Goal: Task Accomplishment & Management: Complete application form

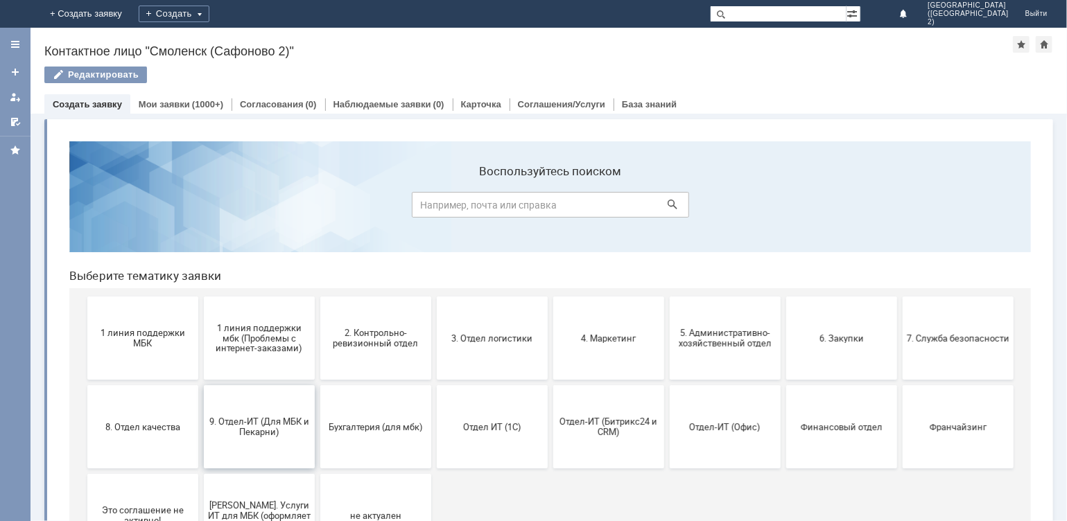
click at [267, 425] on span "9. Отдел-ИТ (Для МБК и Пекарни)" at bounding box center [258, 426] width 103 height 21
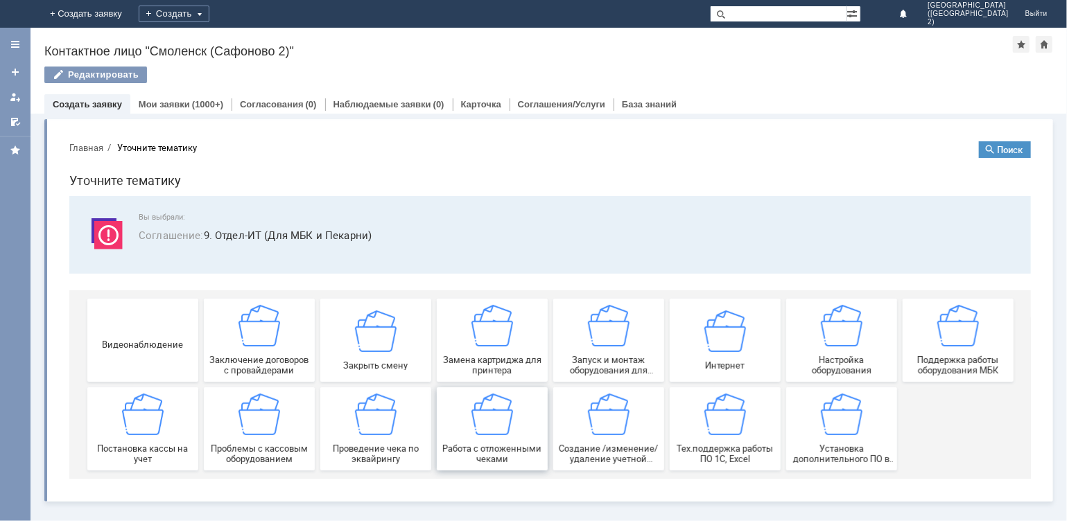
click at [512, 432] on div "Работа с отложенными чеками" at bounding box center [491, 428] width 103 height 71
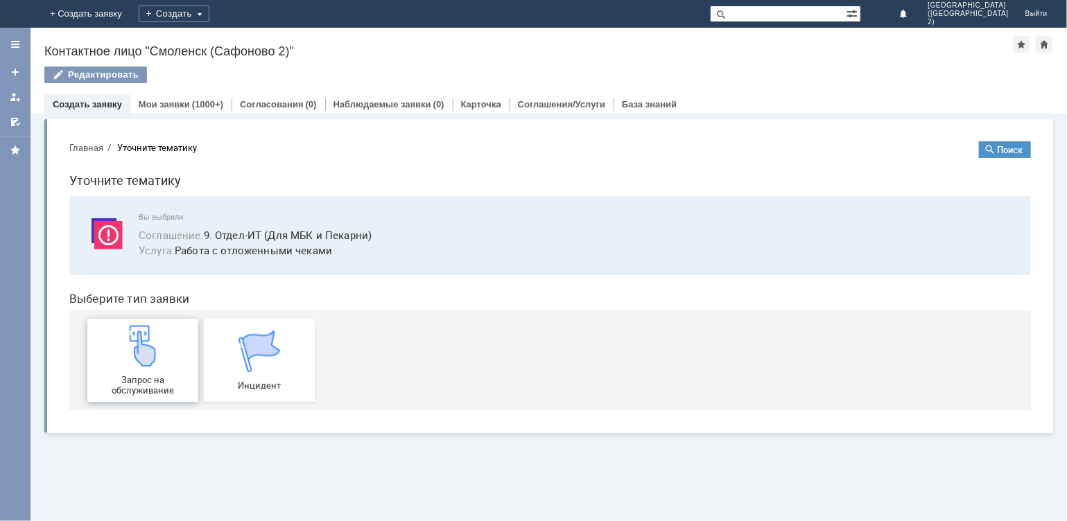
click at [166, 372] on div "Запрос на обслуживание" at bounding box center [142, 359] width 103 height 71
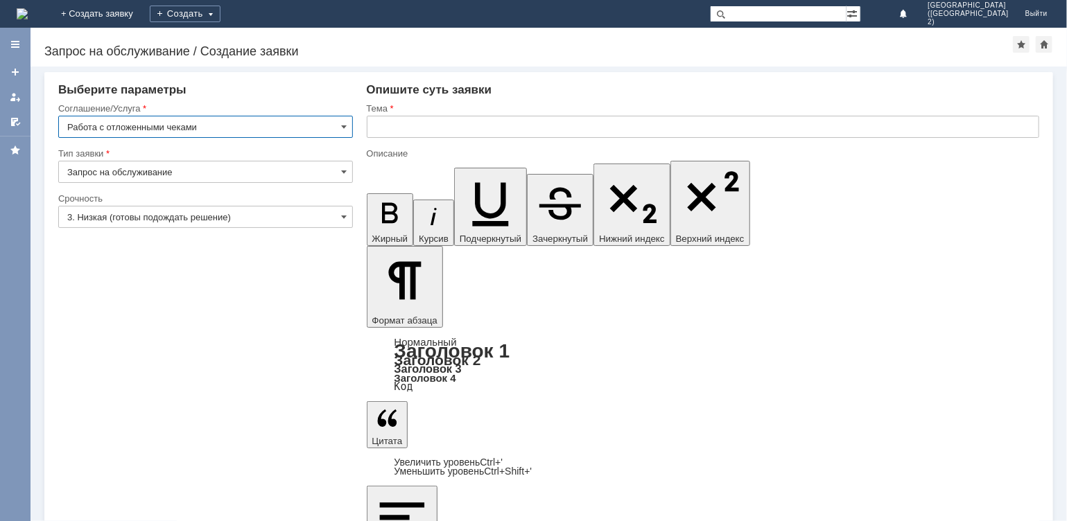
click at [384, 125] on input "text" at bounding box center [703, 127] width 673 height 22
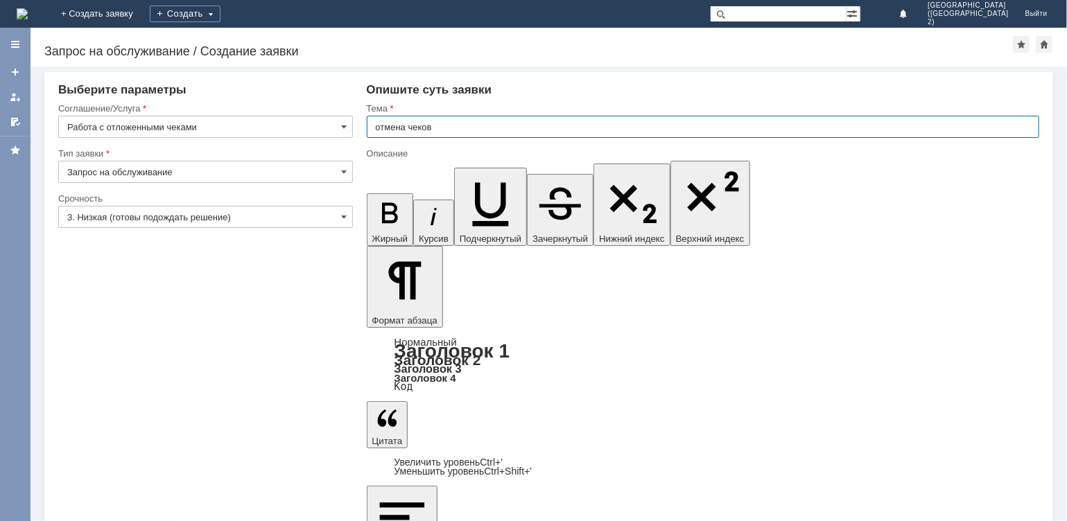
type input "отмена чеков"
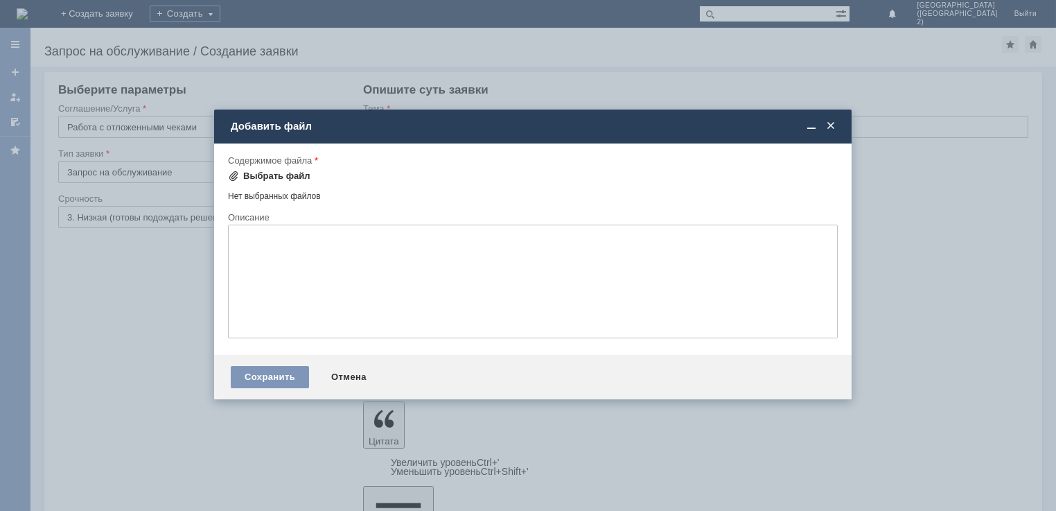
click at [276, 173] on div "Выбрать файл" at bounding box center [276, 175] width 67 height 11
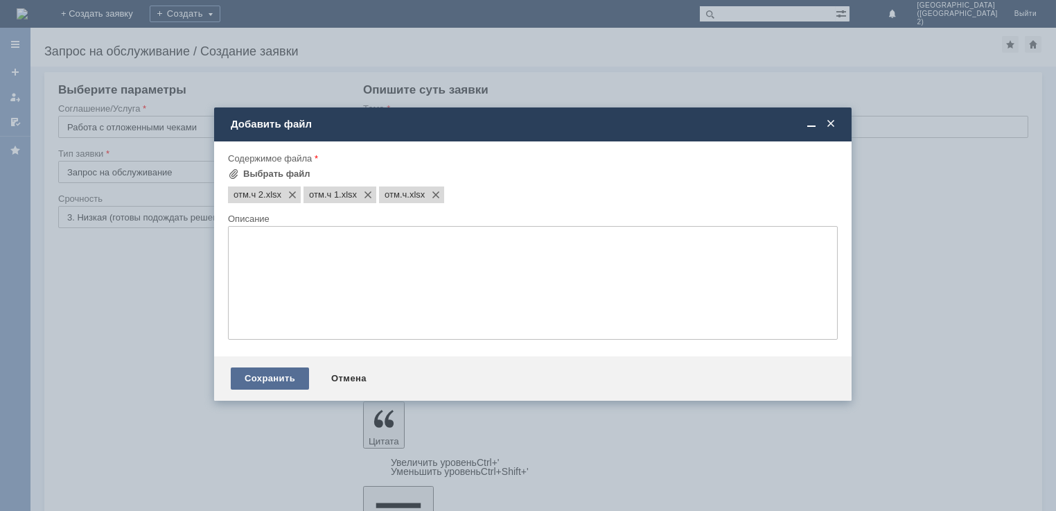
click at [265, 375] on div "Сохранить" at bounding box center [270, 378] width 78 height 22
